Goal: Transaction & Acquisition: Purchase product/service

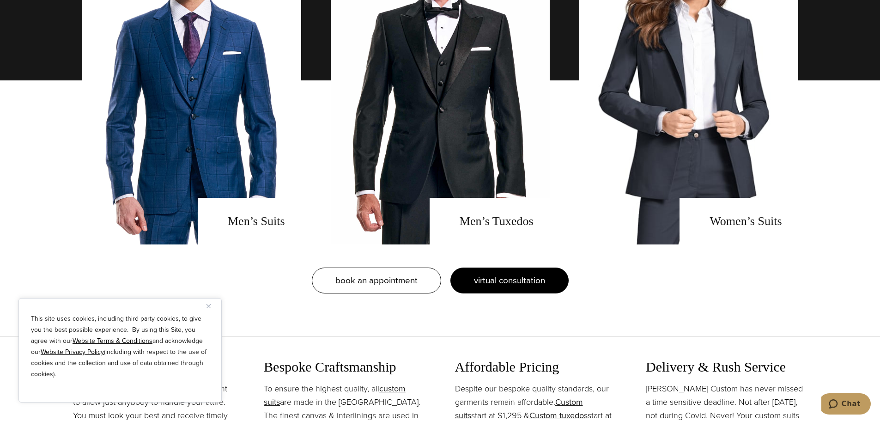
scroll to position [831, 0]
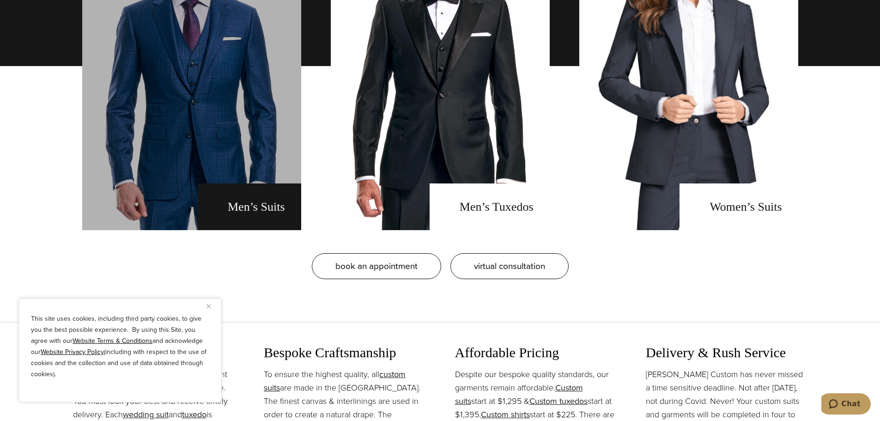
click at [237, 117] on link "men's suits" at bounding box center [191, 66] width 219 height 328
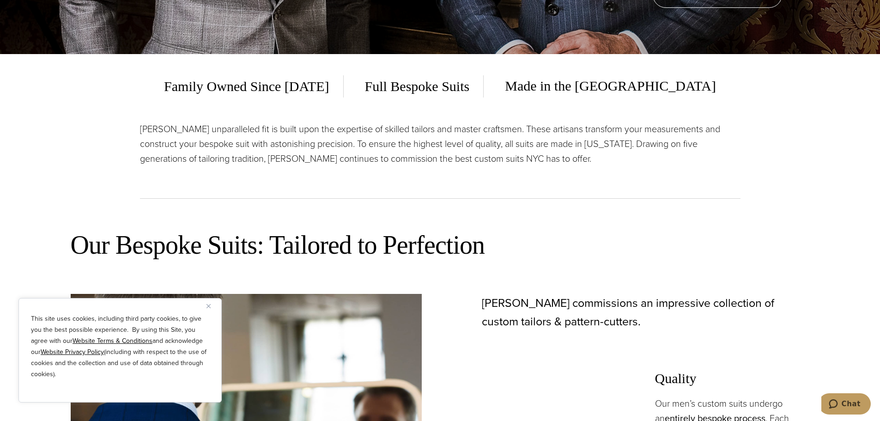
scroll to position [370, 0]
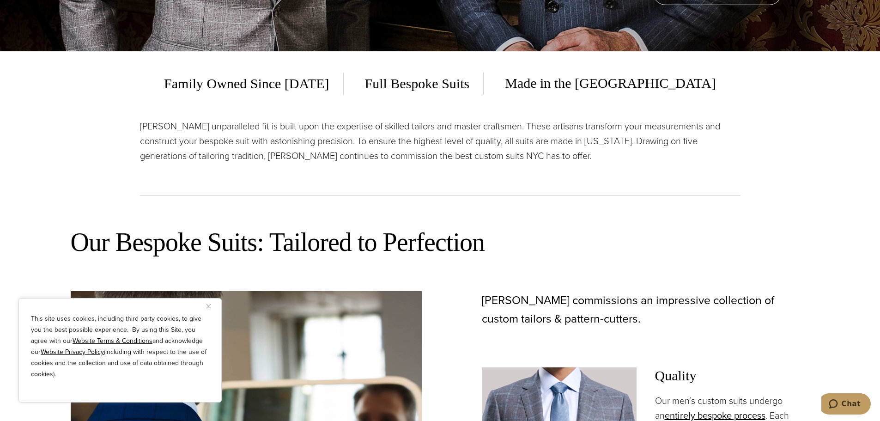
click at [208, 303] on button "Close" at bounding box center [211, 305] width 11 height 11
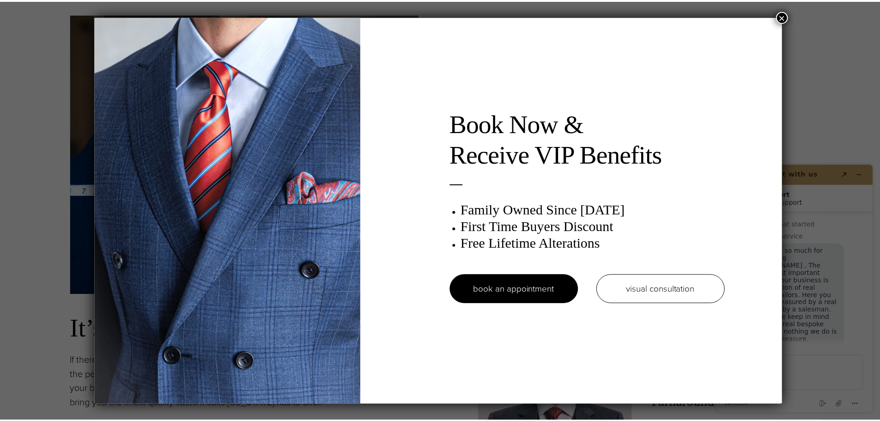
scroll to position [0, 0]
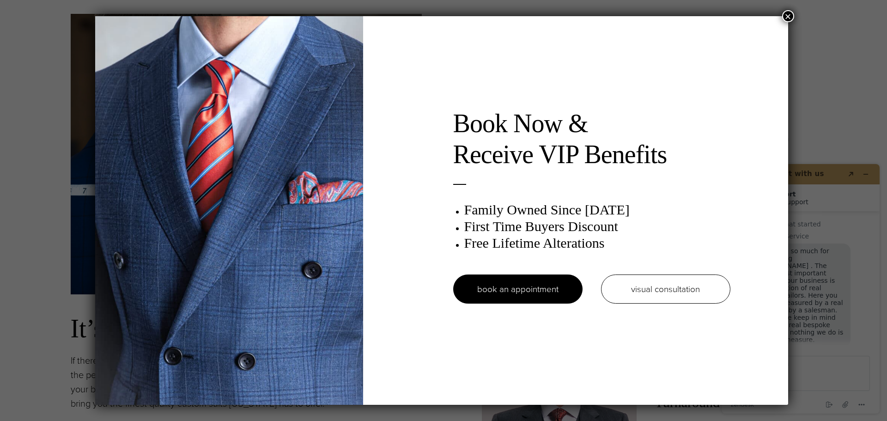
click at [790, 15] on button "×" at bounding box center [788, 16] width 12 height 12
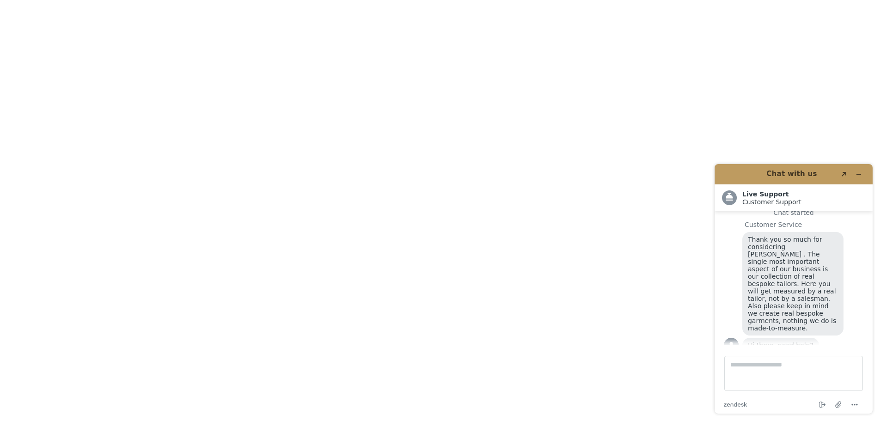
scroll to position [3326, 0]
